Goal: Information Seeking & Learning: Learn about a topic

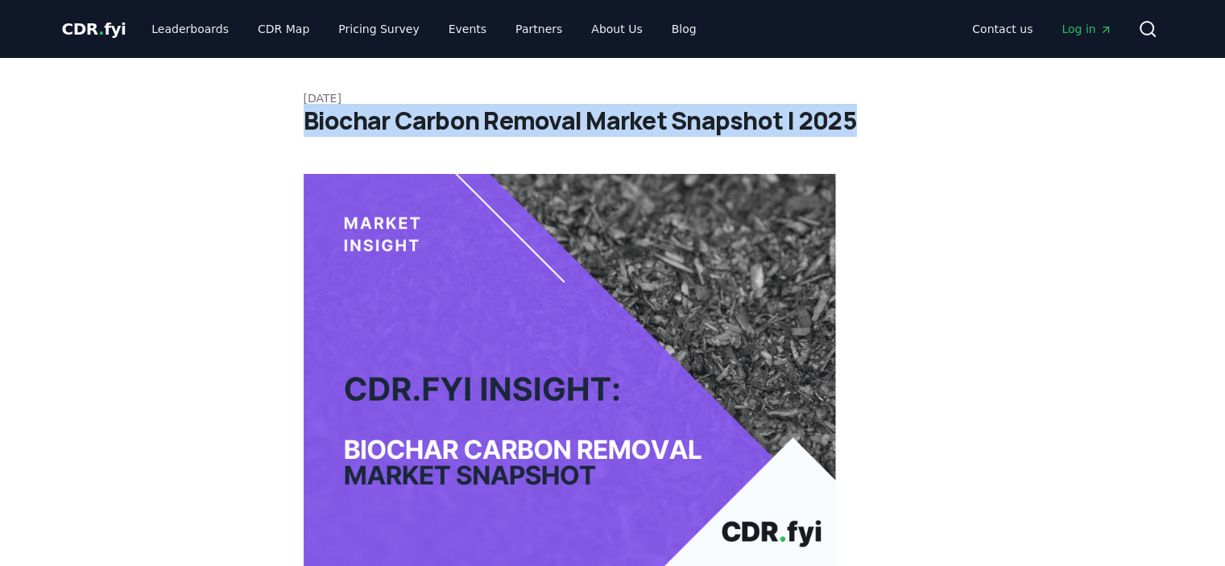
drag, startPoint x: 301, startPoint y: 122, endPoint x: 852, endPoint y: 117, distance: 550.3
copy h1 "Biochar Carbon Removal Market Snapshot | 2025"
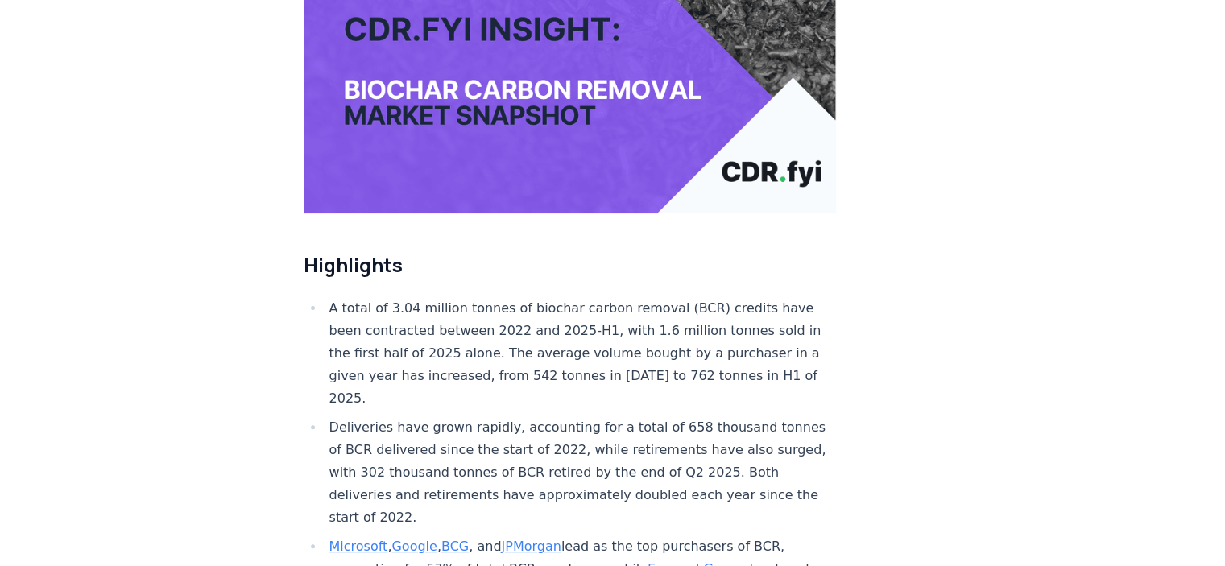
scroll to position [403, 0]
